Goal: Information Seeking & Learning: Check status

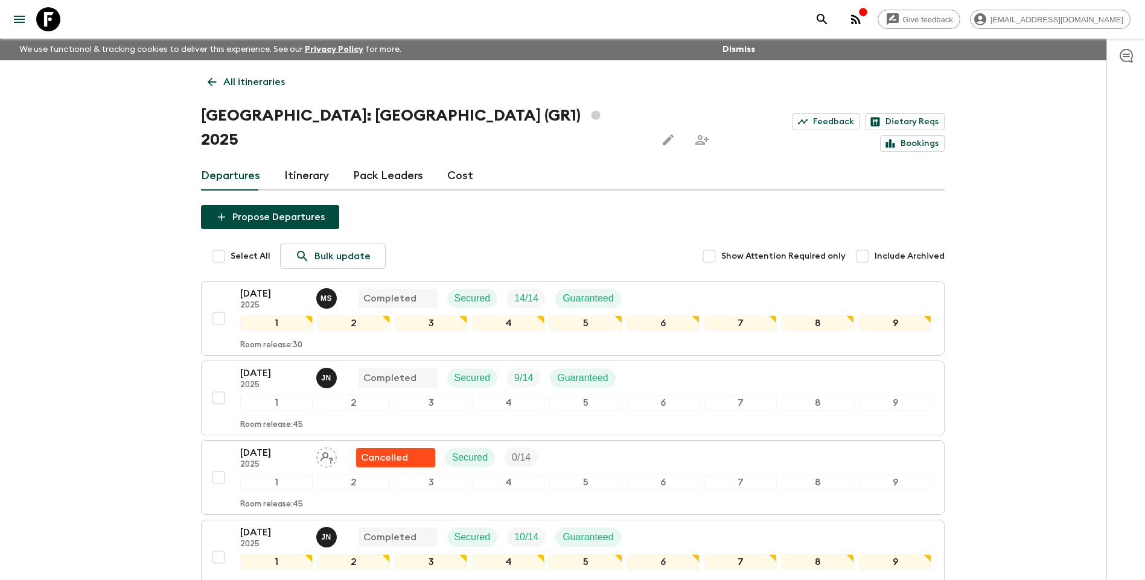
click at [228, 78] on p "All itineraries" at bounding box center [254, 82] width 62 height 14
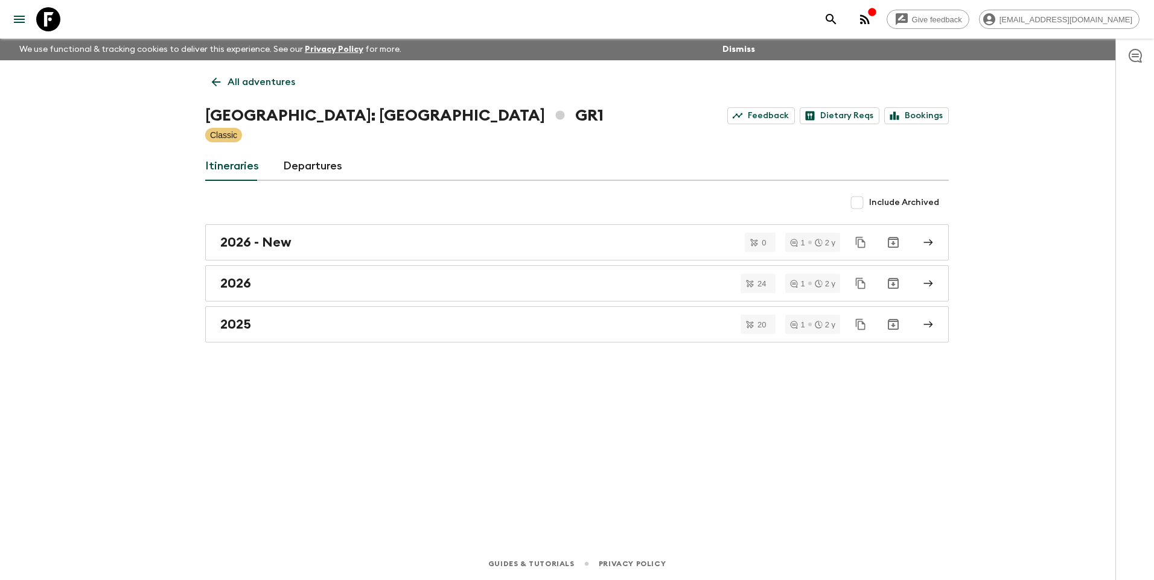
click at [228, 78] on p "All adventures" at bounding box center [261, 82] width 68 height 14
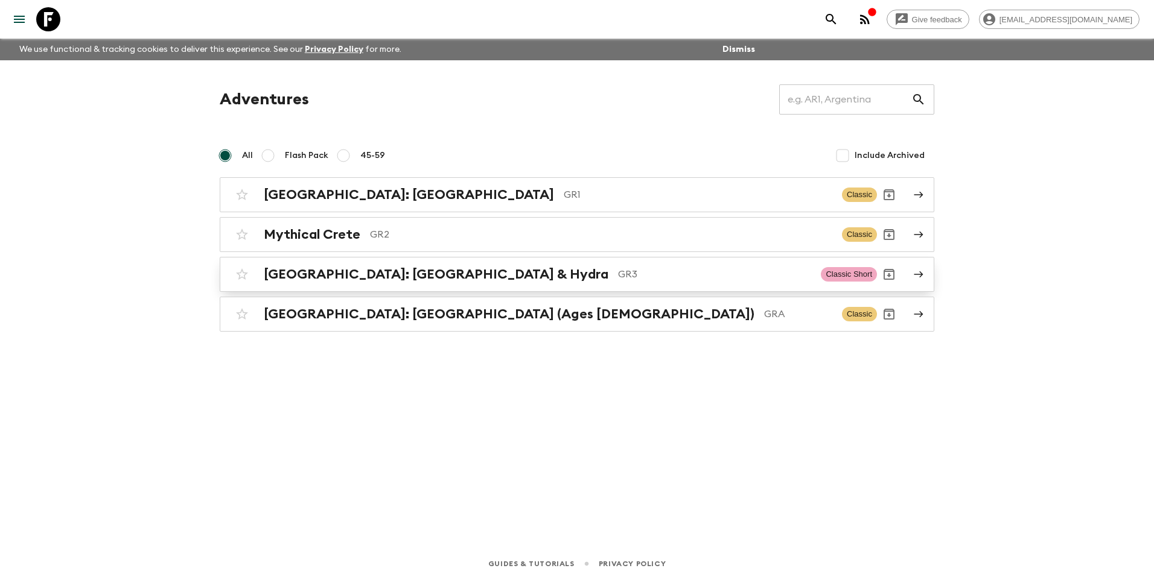
click at [358, 269] on h2 "[GEOGRAPHIC_DATA]: [GEOGRAPHIC_DATA] & Hydra" at bounding box center [436, 275] width 345 height 16
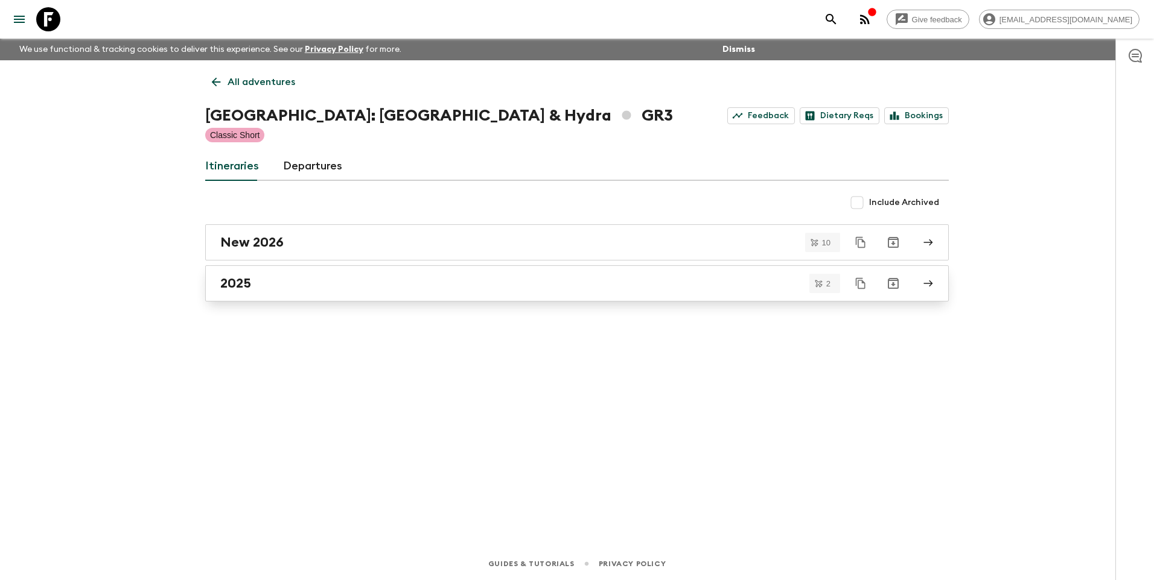
click at [255, 288] on div "2025" at bounding box center [565, 284] width 690 height 16
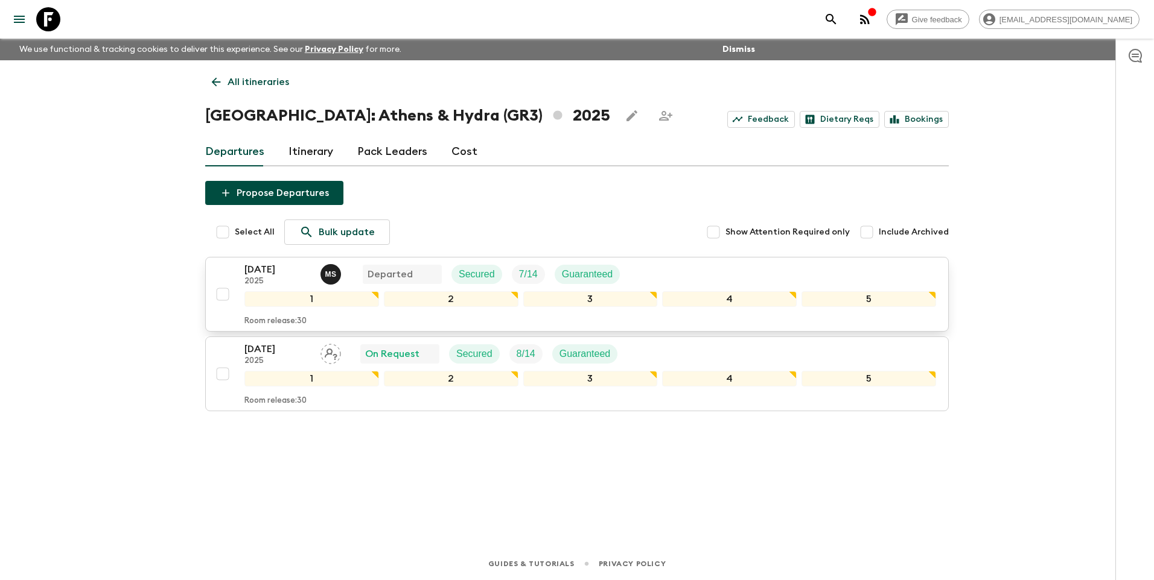
click at [271, 272] on p "[DATE]" at bounding box center [277, 269] width 66 height 14
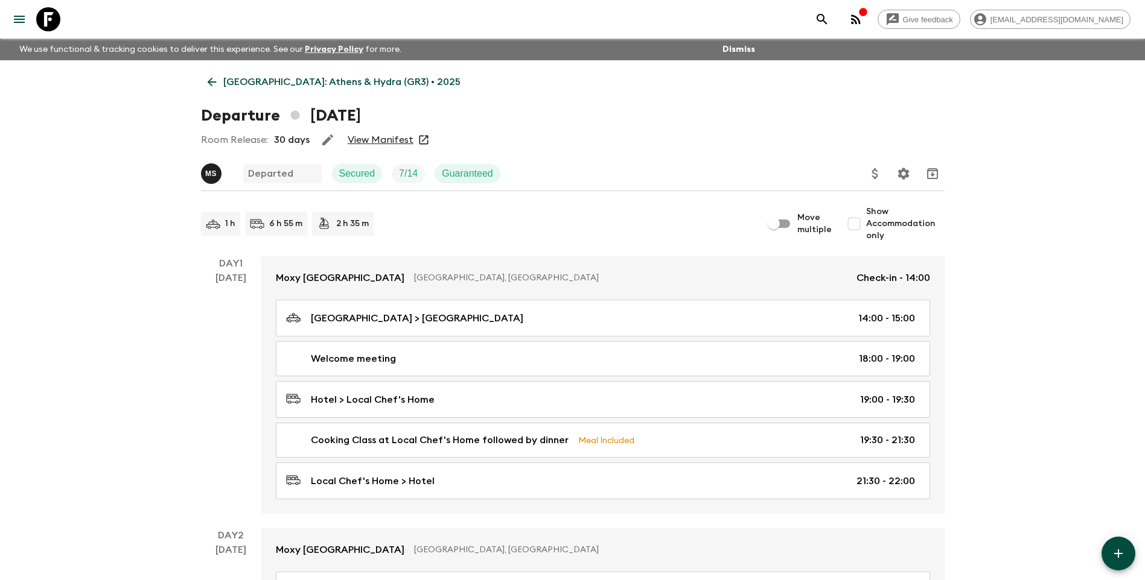
click at [364, 135] on link "View Manifest" at bounding box center [381, 140] width 66 height 12
click at [244, 91] on link "[GEOGRAPHIC_DATA]: Athens & Hydra (GR3) • 2025" at bounding box center [334, 82] width 266 height 24
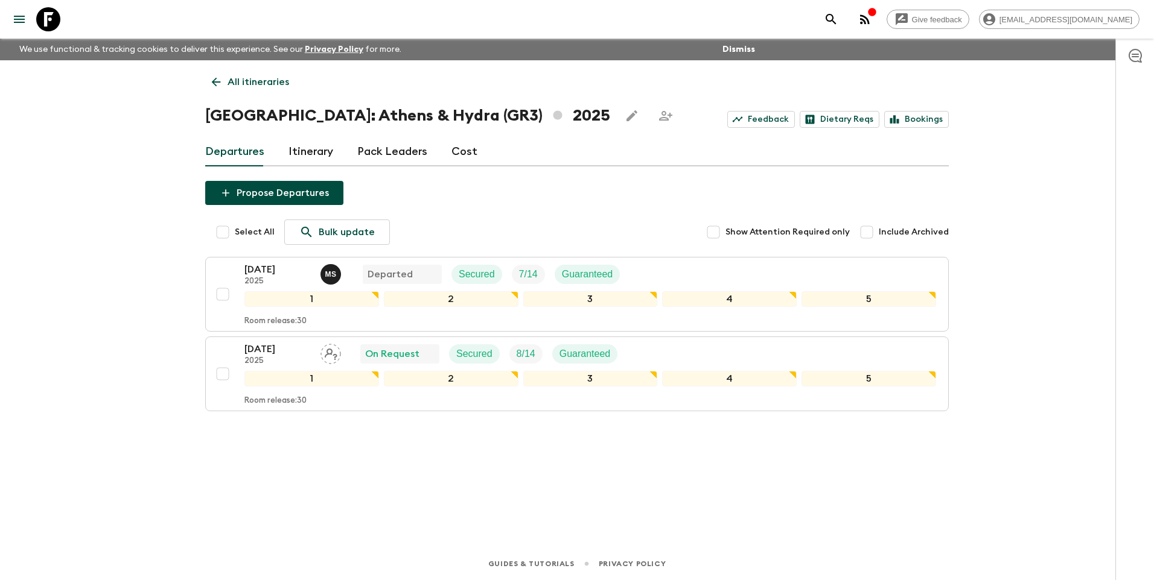
click at [226, 74] on link "All itineraries" at bounding box center [250, 82] width 91 height 24
